Goal: Task Accomplishment & Management: Manage account settings

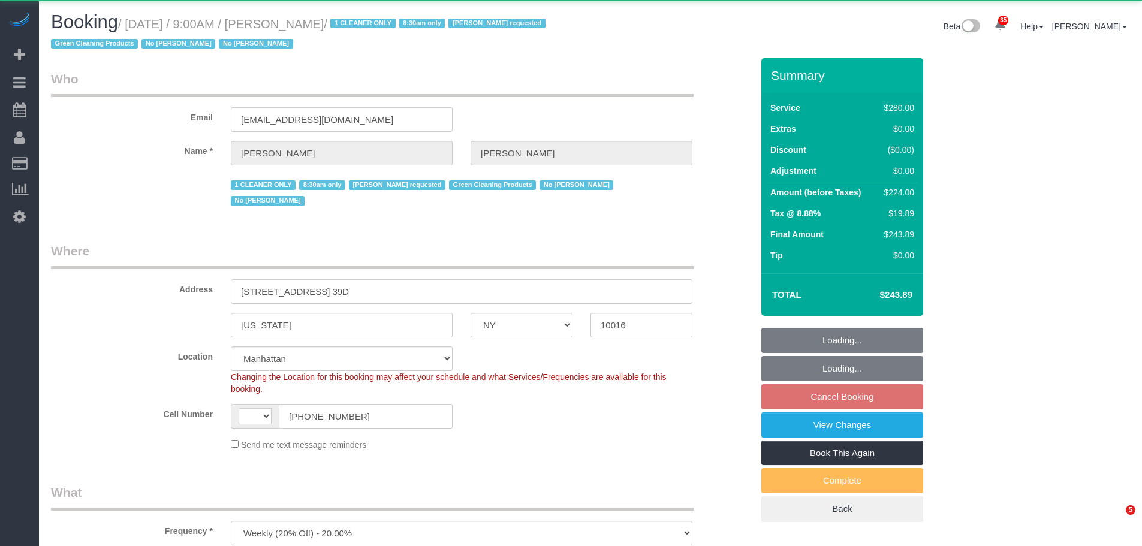
select select "NY"
select select "number:89"
select select "number:90"
select select "number:15"
select select "number:5"
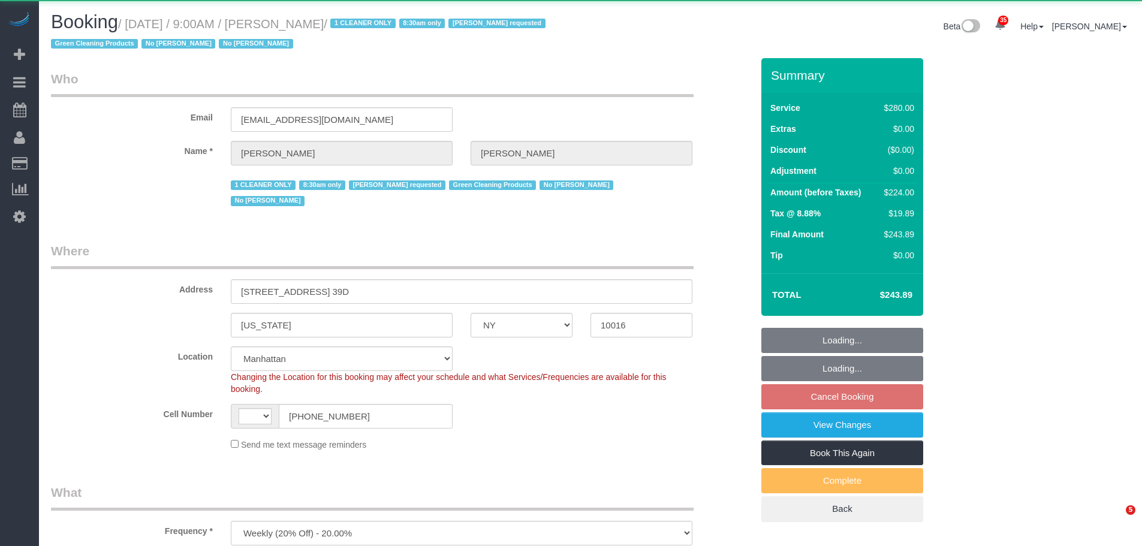
select select "object:990"
select select "string:[GEOGRAPHIC_DATA]"
select select "spot2"
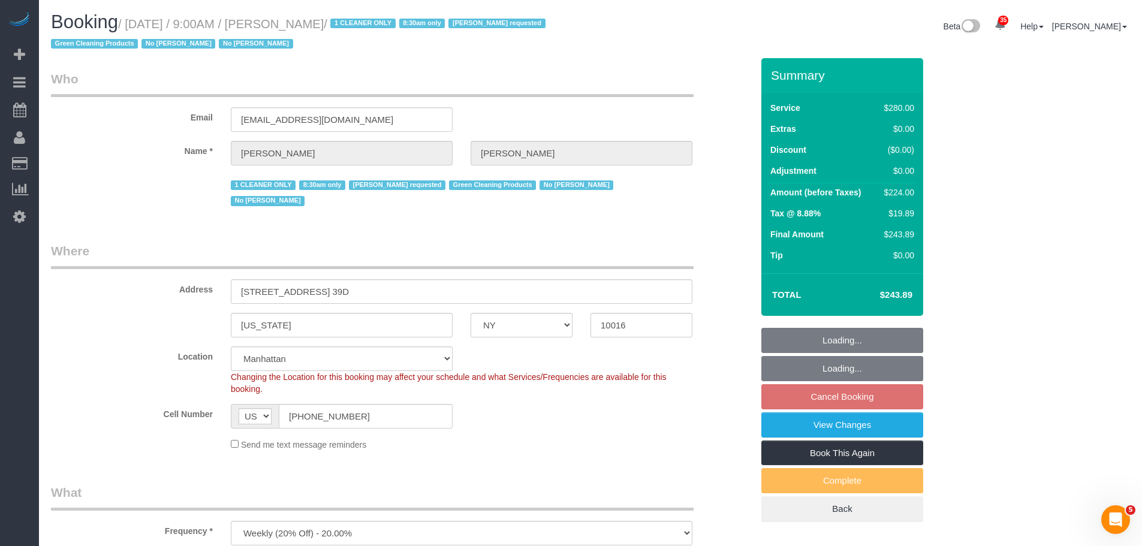
select select "210"
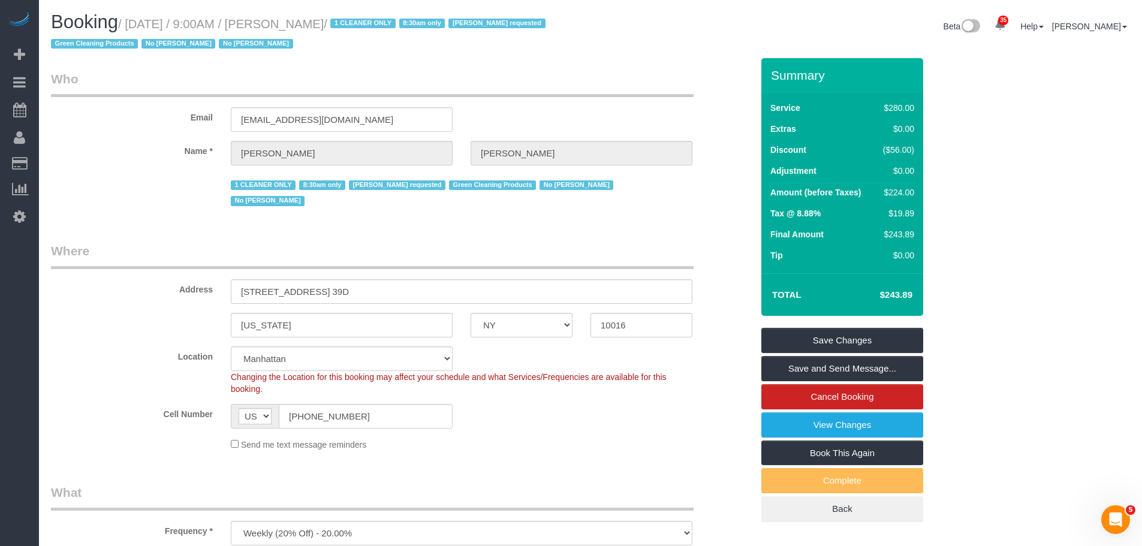
click at [139, 19] on small "/ [DATE] / 9:00AM / [PERSON_NAME] / 1 CLEANER ONLY 8:30am only [PERSON_NAME] re…" at bounding box center [300, 34] width 498 height 34
drag, startPoint x: 139, startPoint y: 19, endPoint x: 249, endPoint y: 26, distance: 110.6
click at [141, 20] on small "/ [DATE] / 9:00AM / [PERSON_NAME] / 1 CLEANER ONLY 8:30am only [PERSON_NAME] re…" at bounding box center [300, 34] width 498 height 34
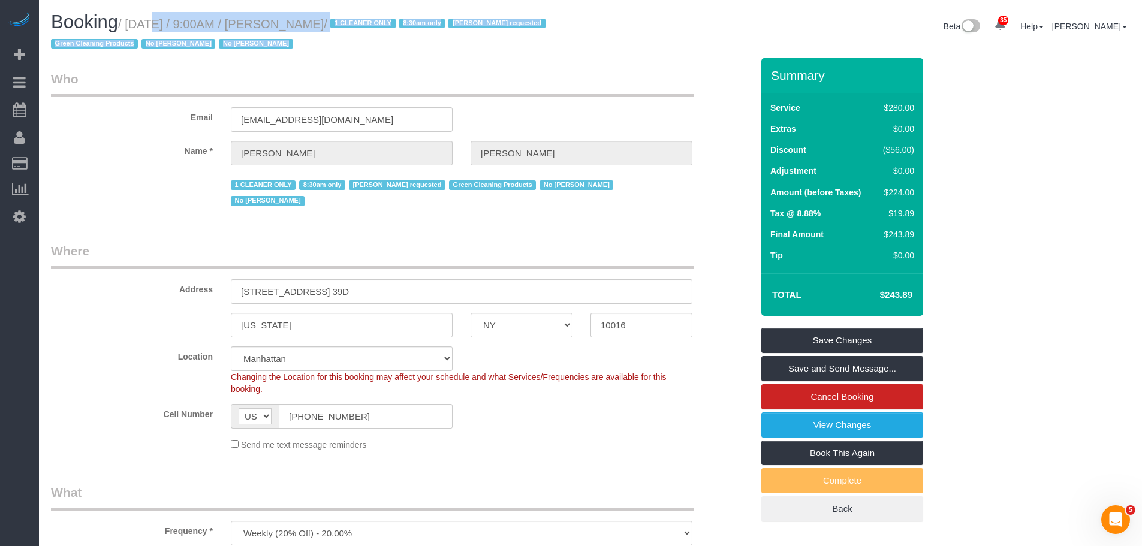
click at [299, 34] on h1 "Booking / [DATE] / 9:00AM / [PERSON_NAME] / 1 CLEANER ONLY 8:30am only [PERSON_…" at bounding box center [316, 32] width 531 height 41
drag, startPoint x: 356, startPoint y: 22, endPoint x: 364, endPoint y: 20, distance: 8.0
click at [357, 22] on small "/ [DATE] / 9:00AM / [PERSON_NAME] / 1 CLEANER ONLY 8:30am only [PERSON_NAME] re…" at bounding box center [300, 34] width 498 height 34
copy small "[DATE] / 9:00AM / [PERSON_NAME]"
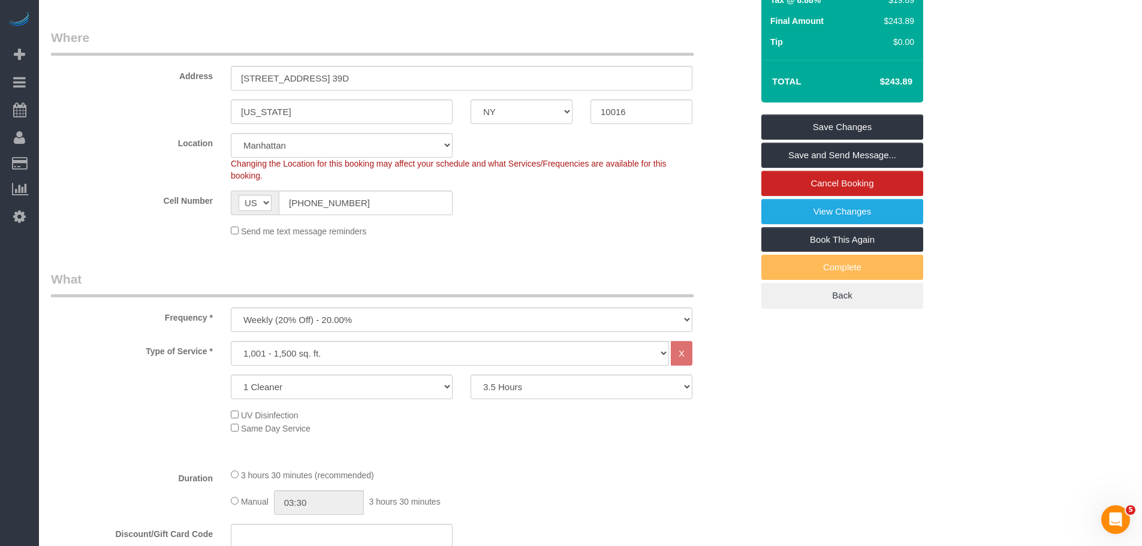
scroll to position [420, 0]
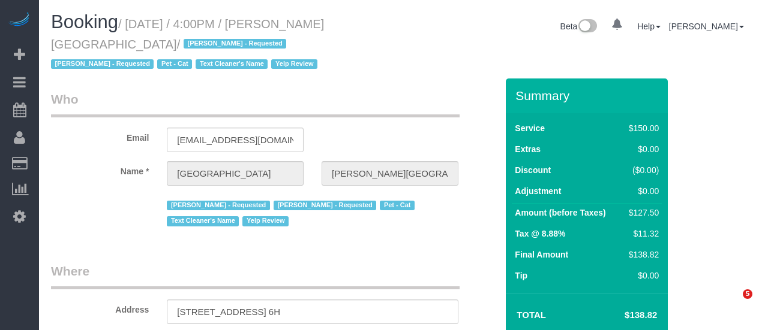
select select "NY"
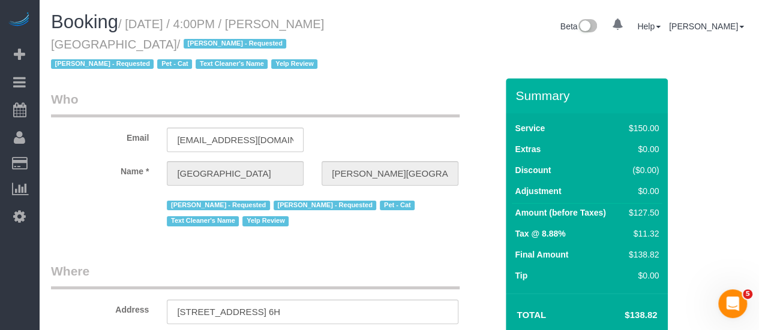
select select "string:stripe-pm_1HvmYg4VGloSiKo7cKXEGKm5"
select select "object:851"
select select "string:US"
select select "spot1"
select select "number:89"
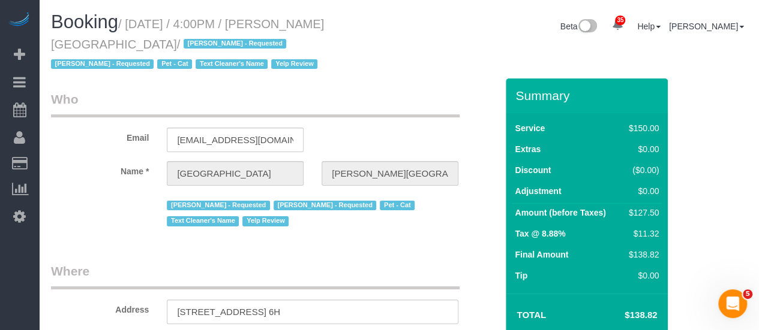
select select "number:90"
select select "number:14"
select select "number:5"
select select "number:21"
select select "11557"
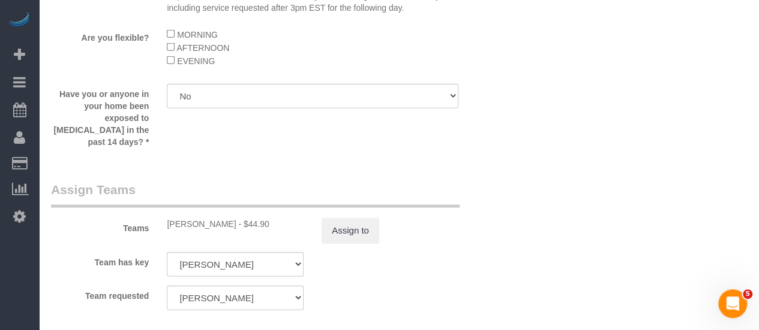
scroll to position [1499, 0]
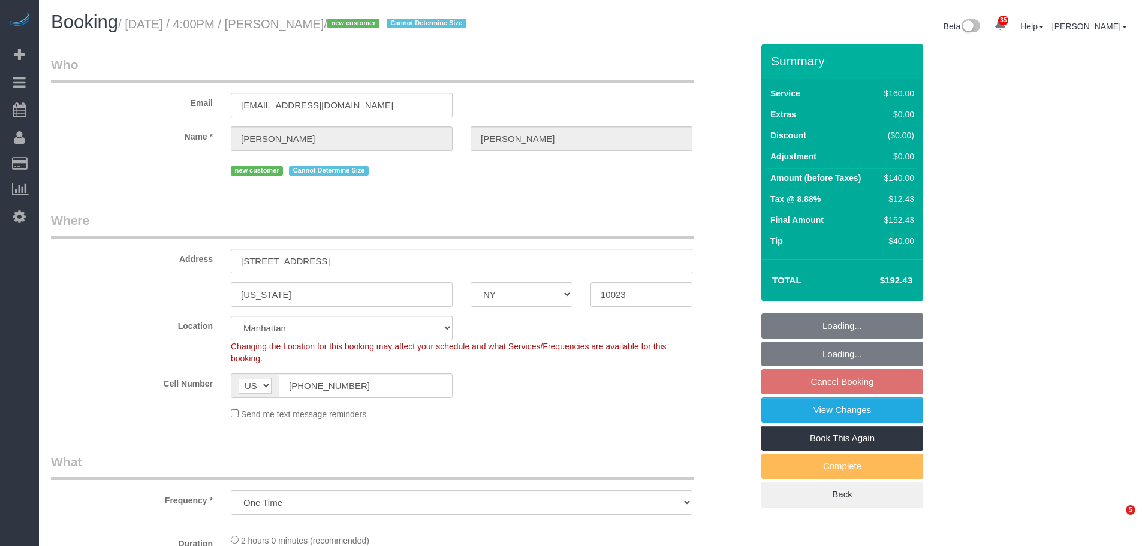
select select "NY"
select select "object:819"
select select "string:stripe-pm_1SEzRD4VGloSiKo7xekD8BBT"
select select "spot9"
select select "number:64"
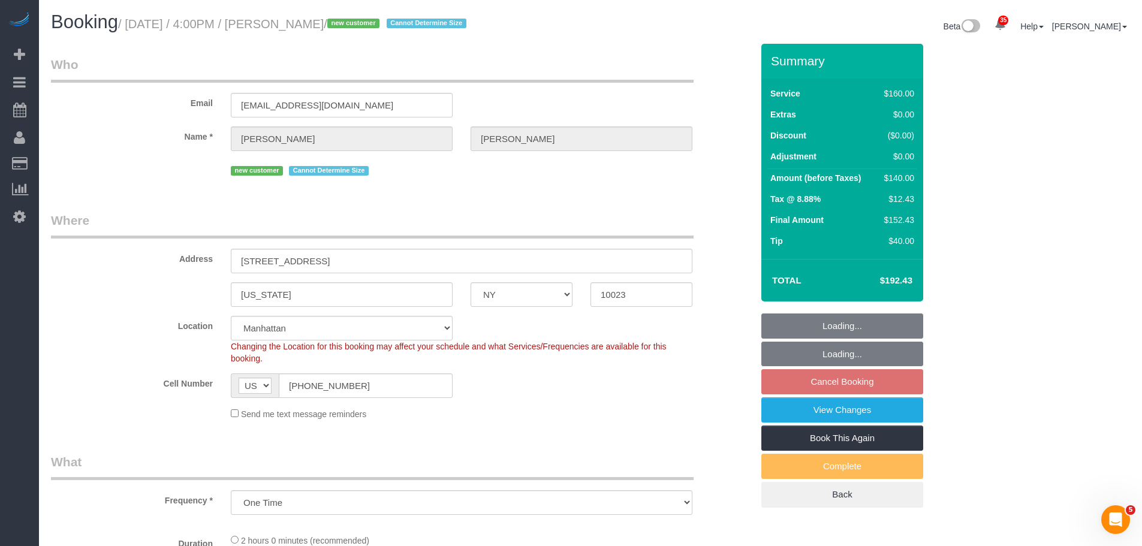
select select "number:77"
select select "number:15"
select select "number:5"
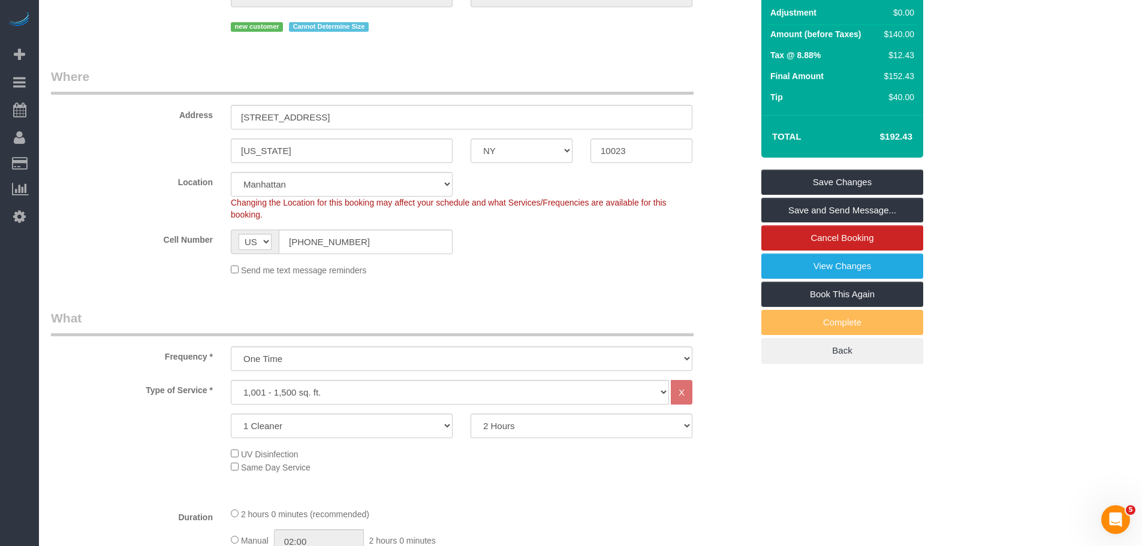
scroll to position [360, 0]
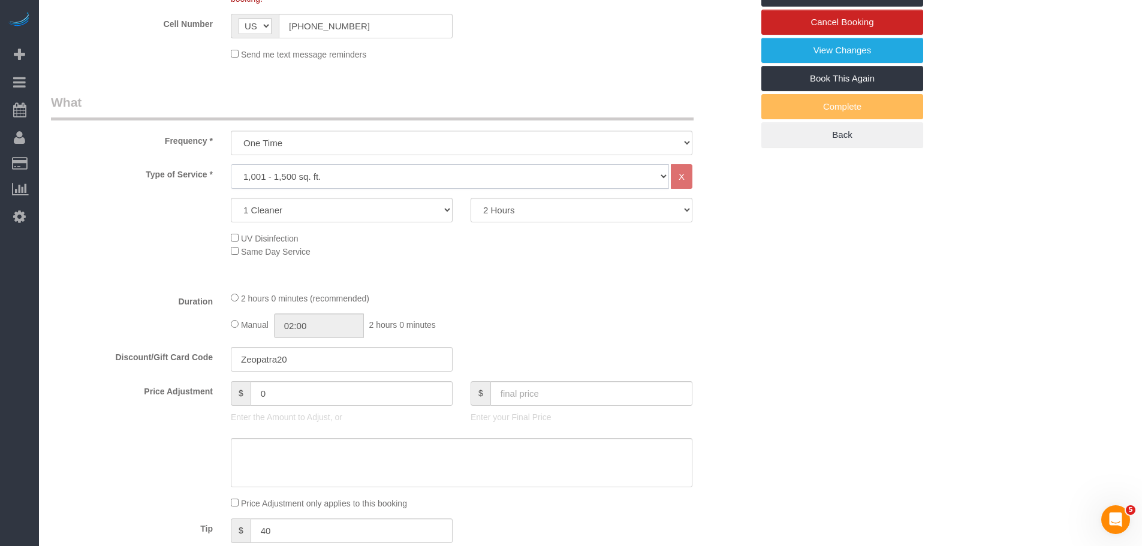
click at [404, 174] on select "Under 1,000 sq. ft. 1,001 - 1,500 sq. ft. 1,500+ sq. ft. Custom Cleaning Office…" at bounding box center [450, 176] width 438 height 25
select select "216"
click at [231, 164] on select "Under 1,000 sq. ft. 1,001 - 1,500 sq. ft. 1,500+ sq. ft. Custom Cleaning Office…" at bounding box center [450, 176] width 438 height 25
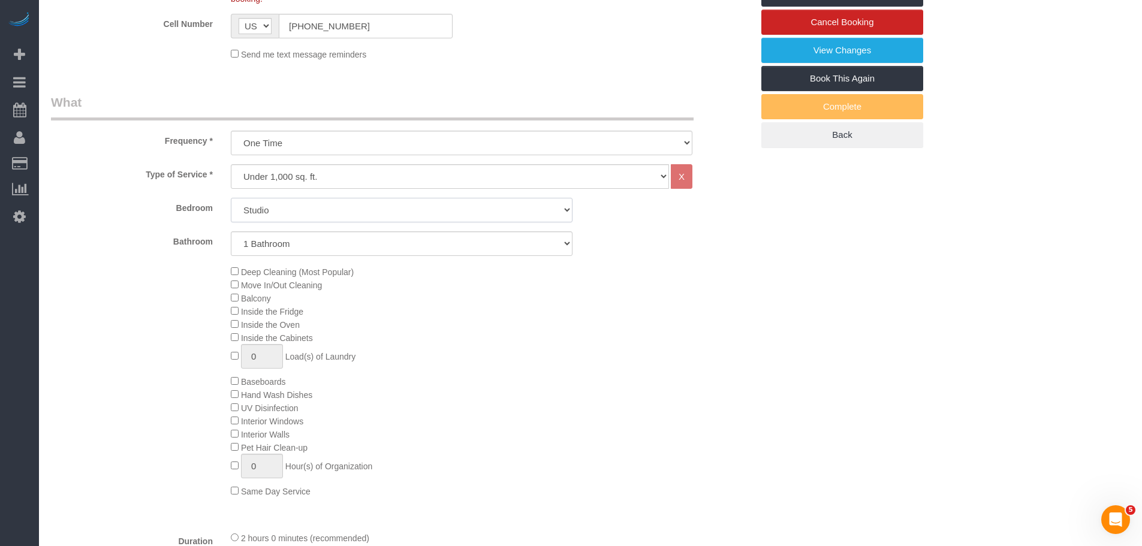
drag, startPoint x: 349, startPoint y: 215, endPoint x: 351, endPoint y: 222, distance: 7.6
click at [349, 214] on select "Studio 1 Bedroom 2 Bedrooms 3 Bedrooms" at bounding box center [402, 210] width 342 height 25
select select "1"
click at [231, 198] on select "Studio 1 Bedroom 2 Bedrooms 3 Bedrooms" at bounding box center [402, 210] width 342 height 25
select select "spot69"
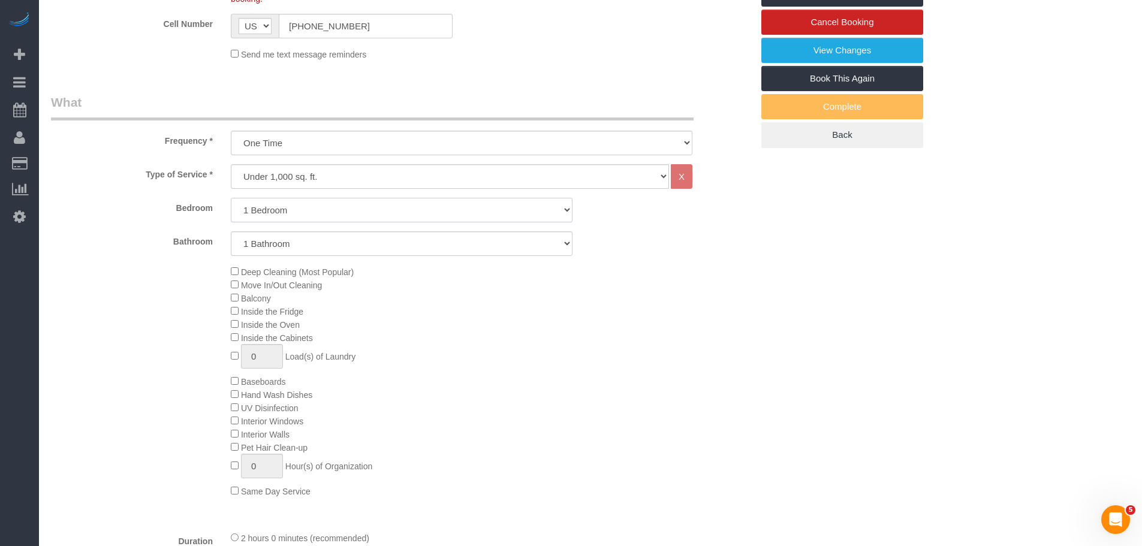
select select "spot129"
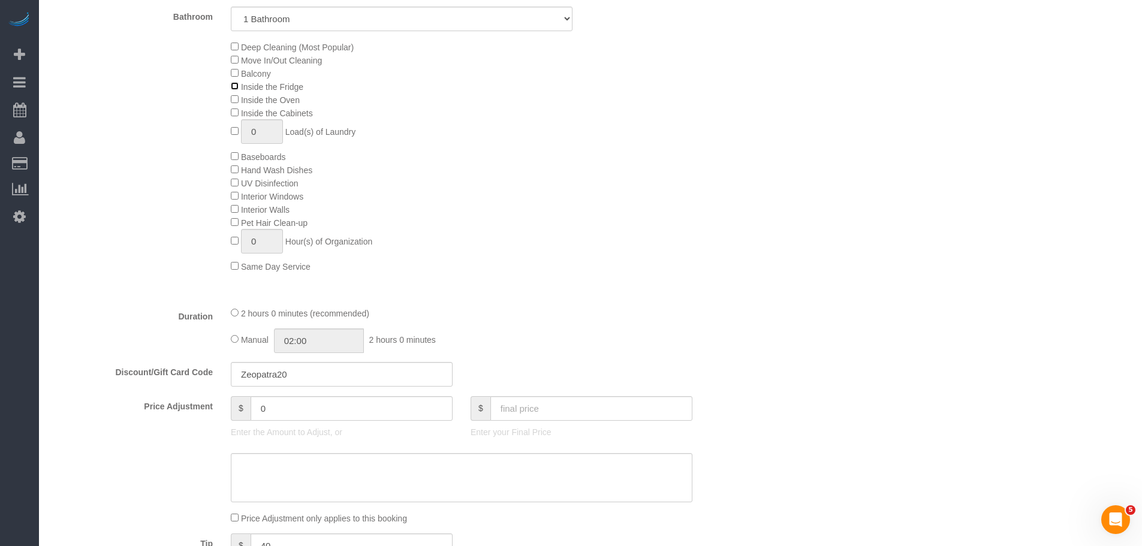
scroll to position [660, 0]
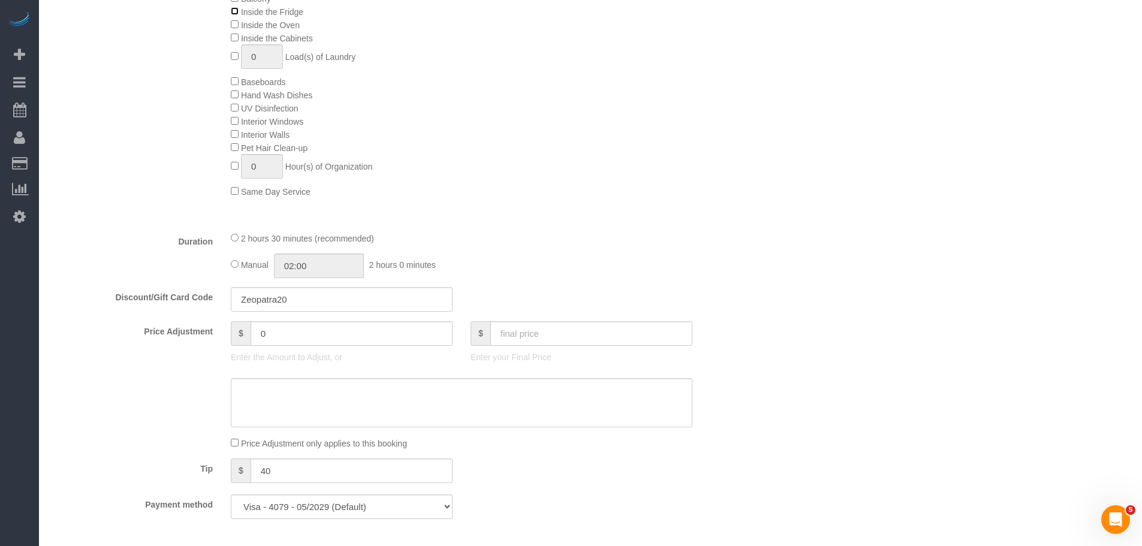
select select "spot189"
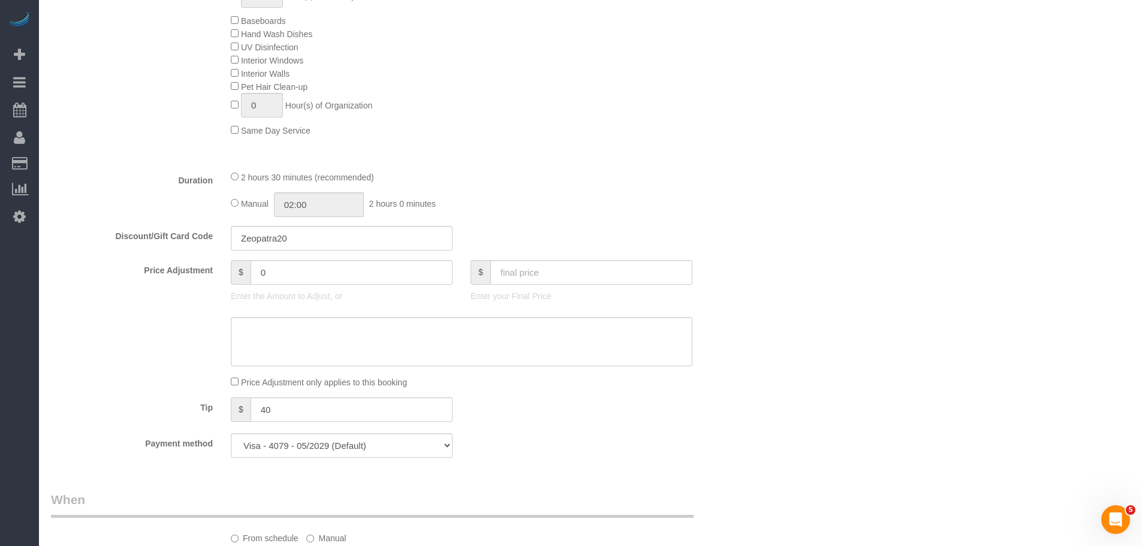
scroll to position [900, 0]
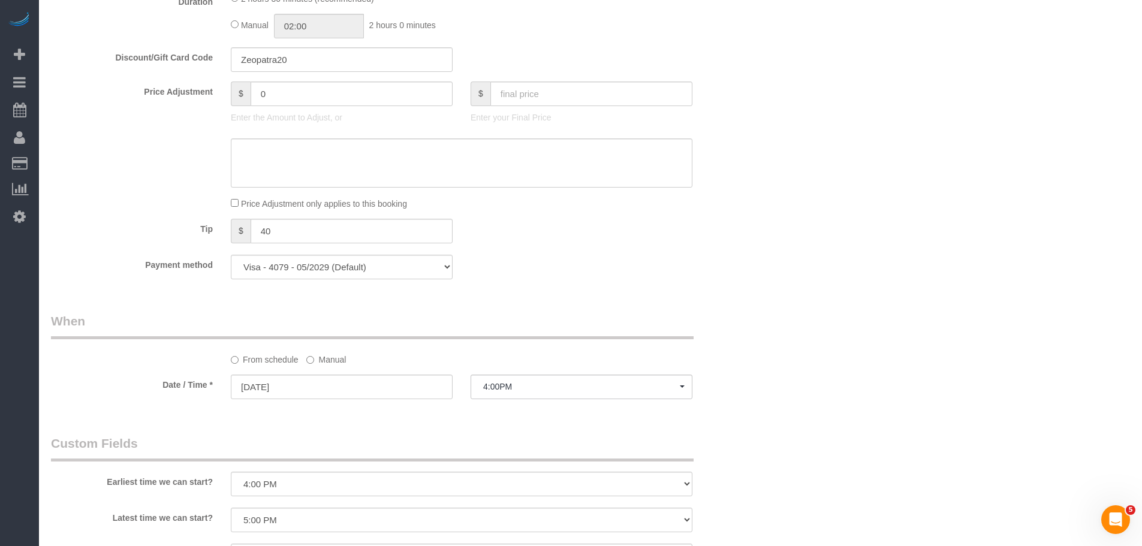
click at [765, 220] on div "Who Email emilycoulombe18@gmail.com Name * Emily Coulombe new customer Cannot D…" at bounding box center [591, 153] width 1080 height 2019
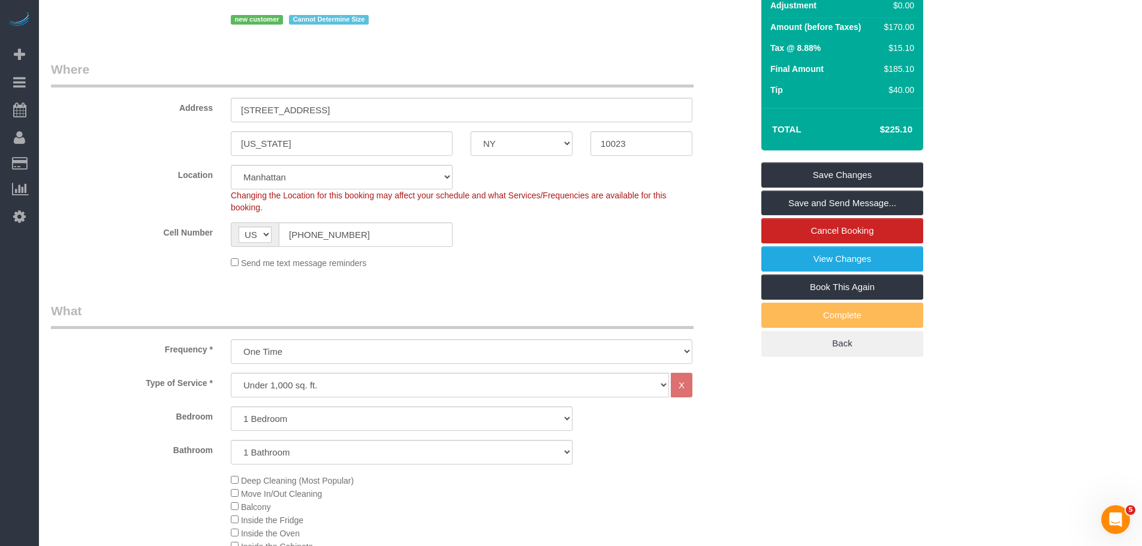
scroll to position [240, 0]
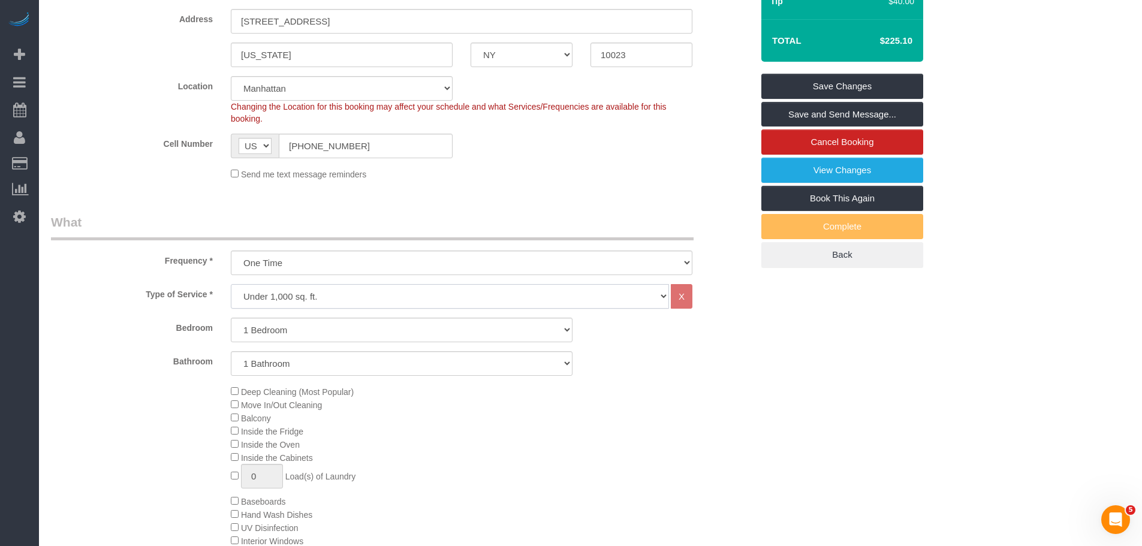
click at [412, 291] on select "Under 1,000 sq. ft. 1,001 - 1,500 sq. ft. 1,500+ sq. ft. Custom Cleaning Office…" at bounding box center [450, 296] width 438 height 25
select select "213"
click at [231, 284] on select "Under 1,000 sq. ft. 1,001 - 1,500 sq. ft. 1,500+ sq. ft. Custom Cleaning Office…" at bounding box center [450, 296] width 438 height 25
select select "1"
select select "120"
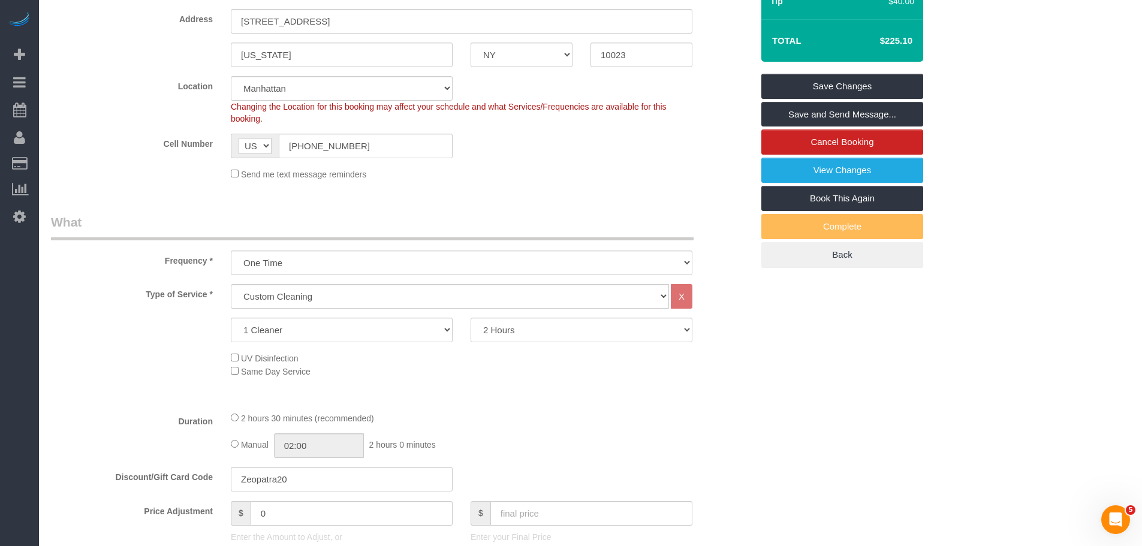
click at [517, 312] on div "Type of Service * Under 1,000 sq. ft. 1,001 - 1,500 sq. ft. 1,500+ sq. ft. Cust…" at bounding box center [402, 343] width 702 height 118
click at [532, 346] on div "Type of Service * Under 1,000 sq. ft. 1,001 - 1,500 sq. ft. 1,500+ sq. ft. Cust…" at bounding box center [402, 343] width 702 height 118
click at [556, 328] on select "2 Hours 2.5 Hours 3 Hours 3.5 Hours 4 Hours 4.5 Hours 5 Hours 5.5 Hours 6 Hours…" at bounding box center [582, 330] width 222 height 25
select select "spot249"
select select "180"
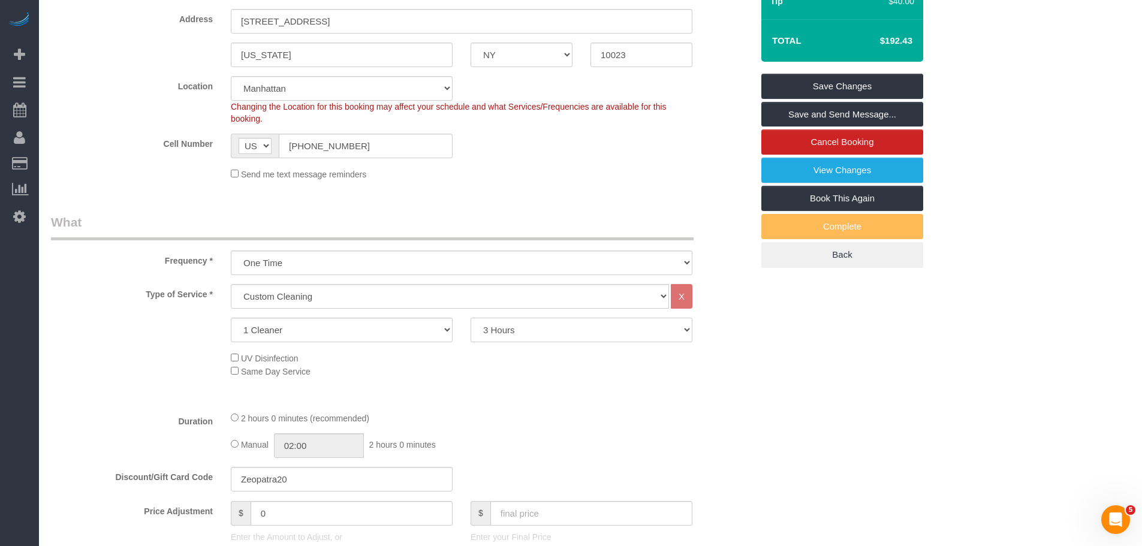
click at [471, 318] on select "2 Hours 2.5 Hours 3 Hours 3.5 Hours 4 Hours 4.5 Hours 5 Hours 5.5 Hours 6 Hours…" at bounding box center [582, 330] width 222 height 25
click at [429, 227] on legend "What" at bounding box center [372, 227] width 643 height 27
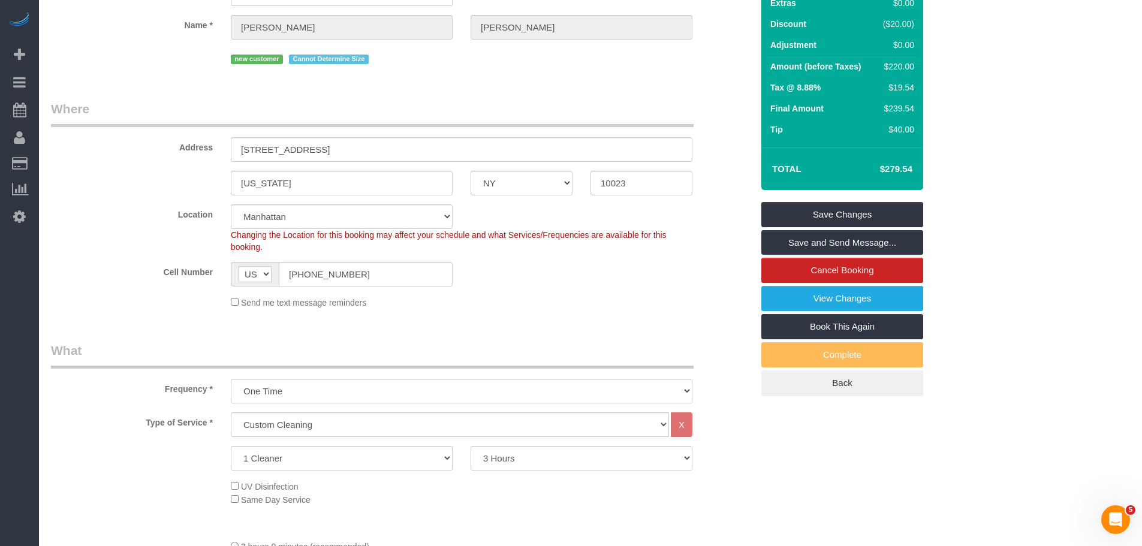
scroll to position [60, 0]
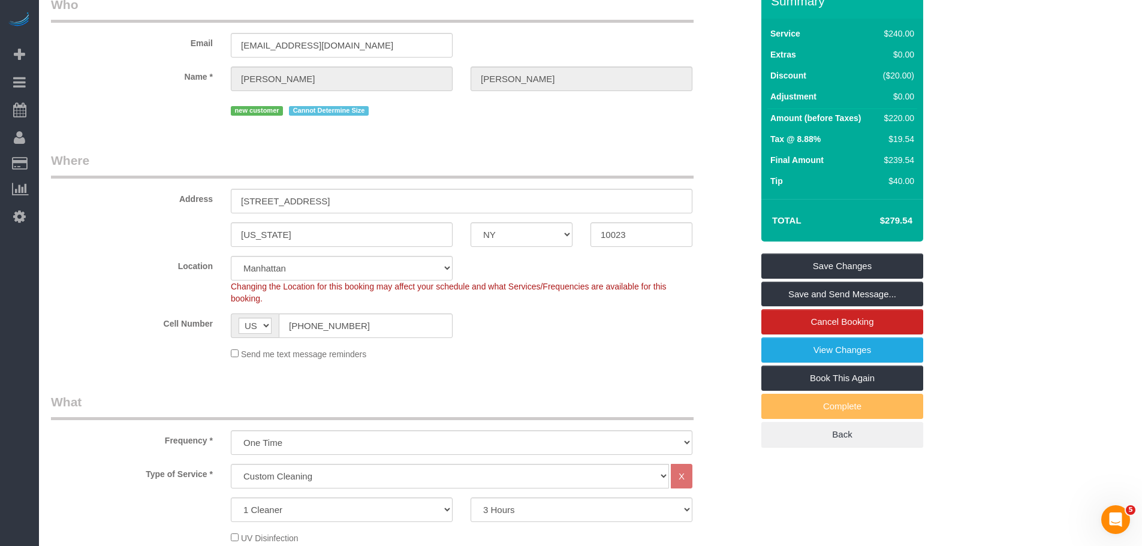
select select "spot309"
drag, startPoint x: 870, startPoint y: 219, endPoint x: 916, endPoint y: 220, distance: 46.2
click at [916, 220] on td "$279.54" at bounding box center [879, 221] width 78 height 30
copy h4 "$279.54"
click at [618, 360] on fieldset "Where Address 217 West 70th Street, Apt. 3 New York AK AL AR AZ CA CO CT DC DE …" at bounding box center [402, 261] width 702 height 218
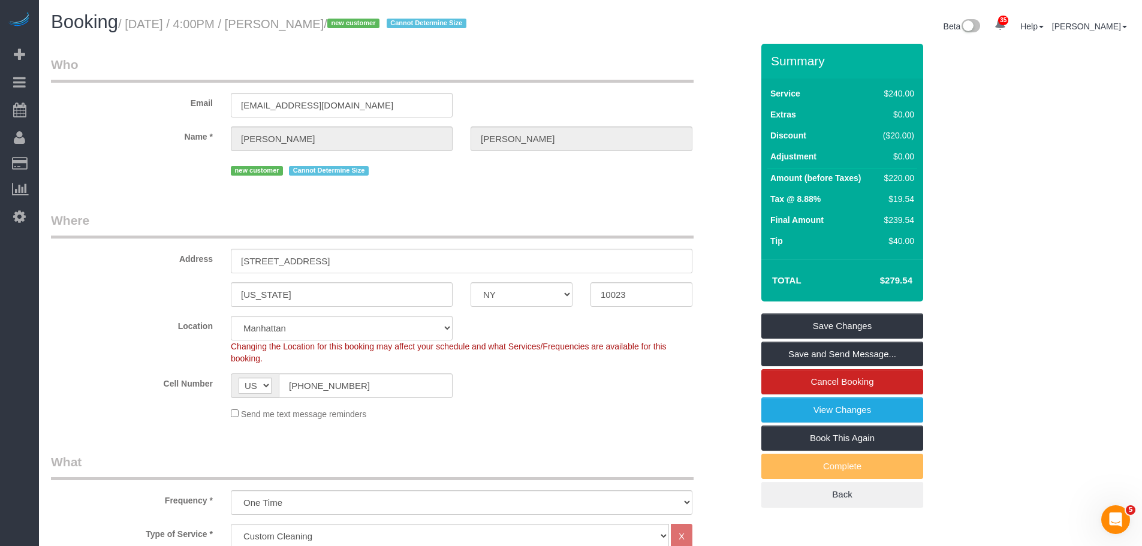
scroll to position [120, 0]
